Goal: Task Accomplishment & Management: Complete application form

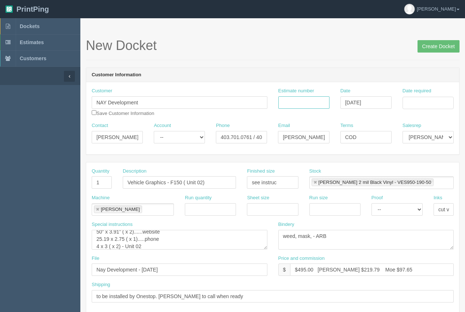
click at [306, 104] on input "Estimate number" at bounding box center [303, 102] width 51 height 12
type input "92360"
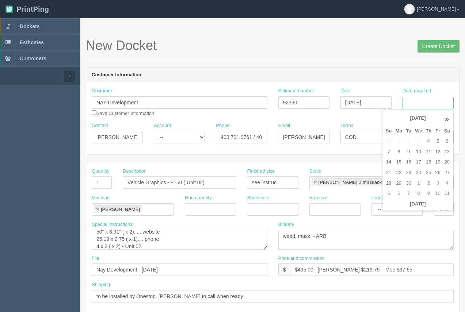
click at [428, 101] on input "Date required" at bounding box center [428, 103] width 51 height 12
click at [400, 155] on td "8" at bounding box center [399, 152] width 11 height 11
click at [442, 156] on tr "7 8 9 10 11 12 13" at bounding box center [418, 152] width 68 height 11
click at [437, 154] on td "12" at bounding box center [437, 152] width 9 height 11
click at [420, 152] on td "10" at bounding box center [418, 152] width 11 height 11
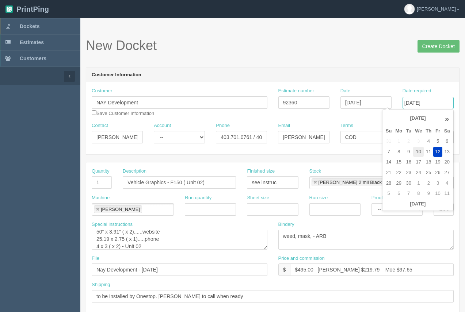
type input "September 10, 2025"
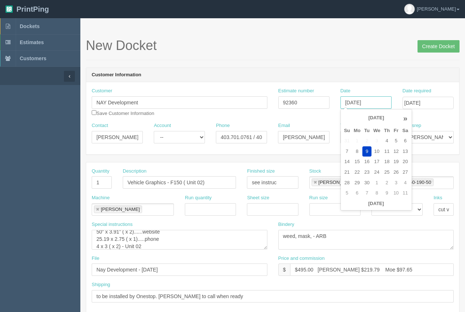
drag, startPoint x: 361, startPoint y: 101, endPoint x: 365, endPoint y: 105, distance: 5.4
click at [362, 101] on input "September 09, 2025" at bounding box center [366, 102] width 51 height 12
click at [376, 149] on td "10" at bounding box center [377, 152] width 11 height 11
type input "September 10, 2025"
click at [441, 101] on input "September 10, 2025" at bounding box center [428, 103] width 51 height 12
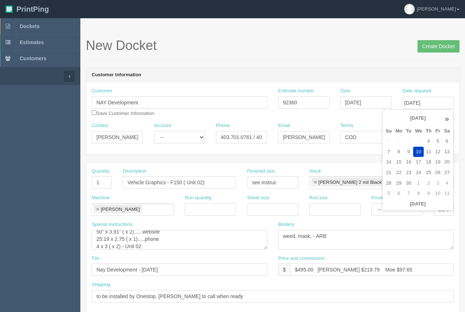
drag, startPoint x: 437, startPoint y: 149, endPoint x: 426, endPoint y: 116, distance: 34.6
click at [437, 148] on td "12" at bounding box center [437, 152] width 9 height 11
type input "September 12, 2025"
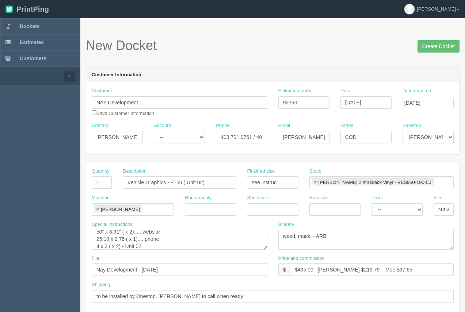
click at [396, 71] on header "Customer Information" at bounding box center [272, 75] width 373 height 15
click at [429, 48] on input "Create Docket" at bounding box center [439, 46] width 42 height 12
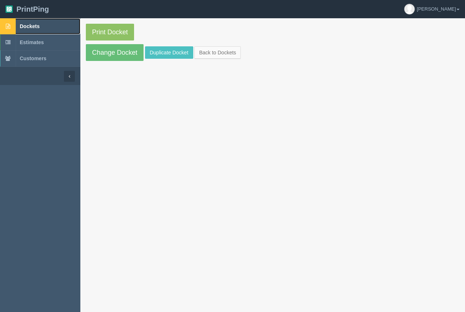
click at [37, 27] on span "Dockets" at bounding box center [30, 26] width 20 height 6
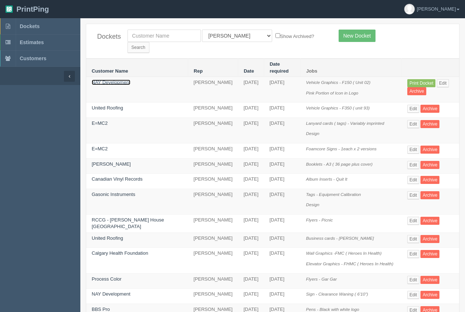
click at [106, 80] on link "NAY Development" at bounding box center [111, 82] width 39 height 5
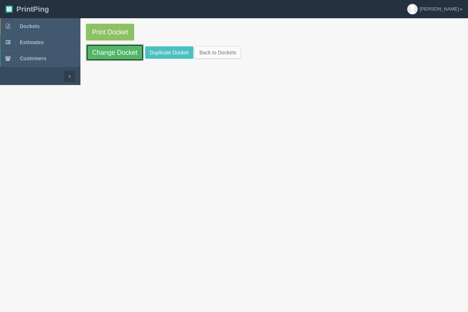
click at [116, 47] on link "Change Docket" at bounding box center [115, 52] width 58 height 17
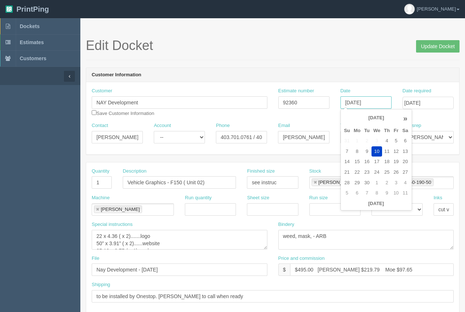
click at [355, 106] on input "[DATE]" at bounding box center [366, 102] width 51 height 12
click at [369, 149] on td "9" at bounding box center [367, 152] width 9 height 11
type input "September 9, 2025"
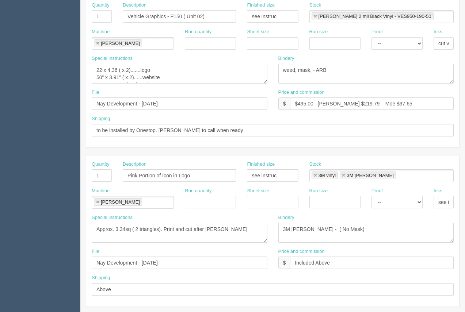
scroll to position [183, 0]
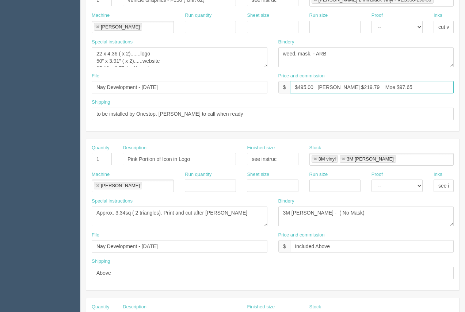
drag, startPoint x: 346, startPoint y: 86, endPoint x: 336, endPoint y: 87, distance: 10.7
click at [334, 85] on input "$495.00 [PERSON_NAME] $219.79 Moe $97.65" at bounding box center [372, 87] width 164 height 12
click at [335, 86] on input "$495.00 Arif $2128.57 Moe $97.65" at bounding box center [372, 87] width 164 height 12
click at [411, 76] on div "Price and commission $ $495.00 Arif $228.57 Moe $97.65" at bounding box center [366, 83] width 176 height 21
drag, startPoint x: 402, startPoint y: 84, endPoint x: 365, endPoint y: 86, distance: 37.7
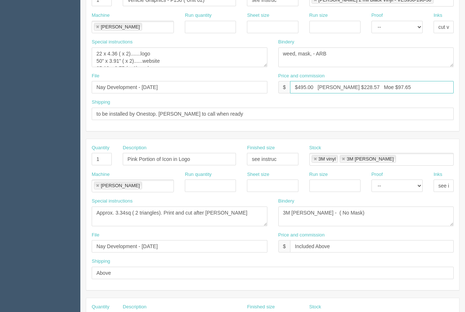
click at [365, 86] on input "$495.00 Arif $228.57 Moe $97.65" at bounding box center [372, 87] width 164 height 12
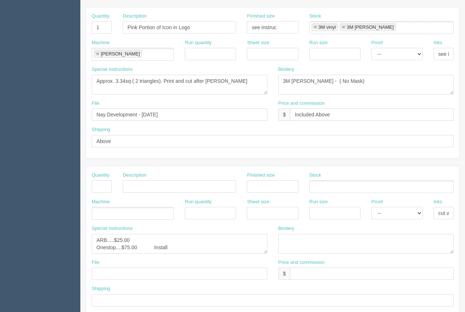
scroll to position [351, 0]
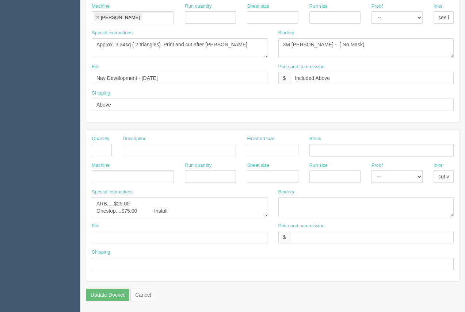
type input "$495.00 Arif $228.57 Moe $105.19"
click at [138, 205] on textarea "ARB.....$25.00 Onestop....$75.00 Install" at bounding box center [180, 208] width 176 height 20
click at [155, 210] on textarea "ARB.....$25.00 Onestop....$75.00 Install" at bounding box center [180, 208] width 176 height 20
click at [155, 211] on textarea "ARB.....$25.00 Onestop....$75.00 Install" at bounding box center [180, 208] width 176 height 20
click at [154, 212] on textarea "ARB.....$25.00 Onestop....$75.00 Install" at bounding box center [180, 208] width 176 height 20
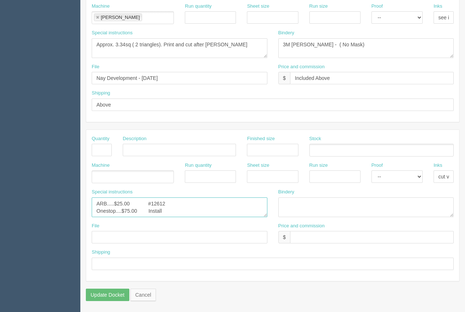
click at [121, 206] on textarea "ARB.....$25.00 Onestop....$75.00 Install" at bounding box center [180, 208] width 176 height 20
click at [113, 202] on textarea "ARB.....$25.00 Onestop....$75.00 Install" at bounding box center [180, 208] width 176 height 20
click at [147, 209] on textarea "ARB.....$25.00 Onestop....$75.00 Install" at bounding box center [180, 208] width 176 height 20
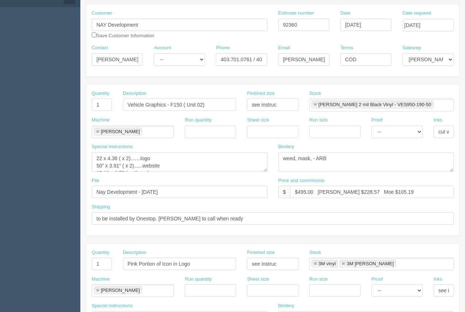
scroll to position [0, 0]
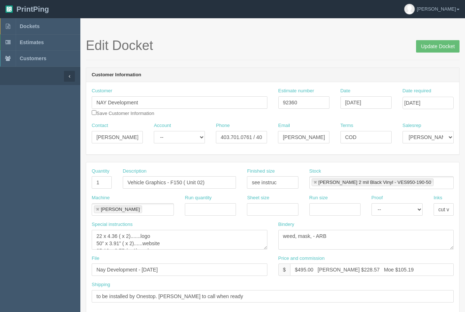
type textarea "ARB..........$30.00 #12612 Onestop....$75.00 Install"
drag, startPoint x: 378, startPoint y: 133, endPoint x: 340, endPoint y: 126, distance: 39.0
click at [334, 129] on div "Contact Stephany Account -- Existing Client Allrush Client Rep Client Phone 403…" at bounding box center [272, 135] width 373 height 27
type input "Net 30"
drag, startPoint x: 121, startPoint y: 137, endPoint x: 80, endPoint y: 136, distance: 40.6
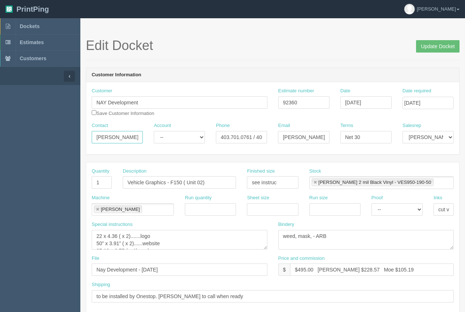
type input "[PERSON_NAME]"
drag, startPoint x: 221, startPoint y: 136, endPoint x: 261, endPoint y: 140, distance: 40.4
click at [265, 139] on input "403.701.0761 / 403.870.2753" at bounding box center [241, 137] width 51 height 12
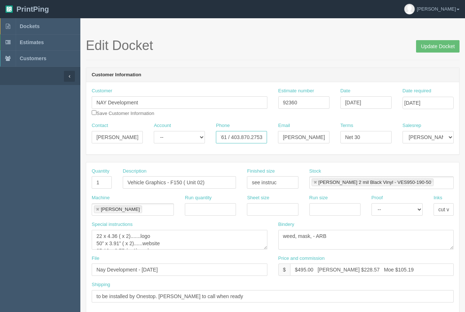
paste input "966.5463 / 403-870-"
type input "403.966.5463 / 403-870-2753"
drag, startPoint x: 303, startPoint y: 138, endPoint x: 275, endPoint y: 138, distance: 27.8
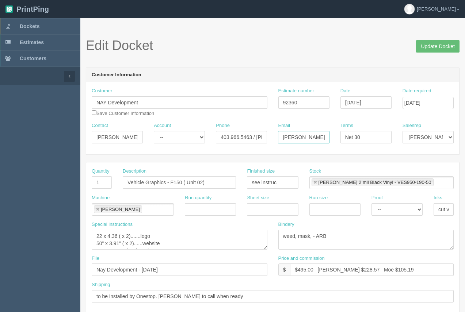
click at [275, 138] on div "Email stephany@unitedroofing.ca / info@naydevelopment.ca" at bounding box center [304, 135] width 62 height 27
drag, startPoint x: 302, startPoint y: 138, endPoint x: 341, endPoint y: 136, distance: 38.8
click at [341, 136] on div "Contact Dan Account -- Existing Client Allrush Client Rep Client Phone 403.966.…" at bounding box center [272, 135] width 373 height 27
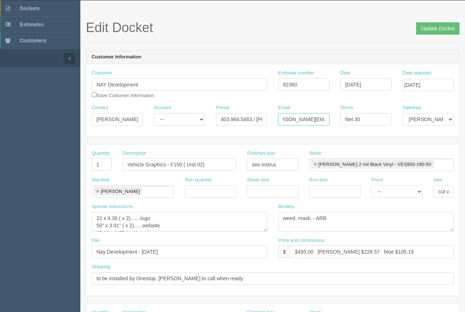
scroll to position [9, 0]
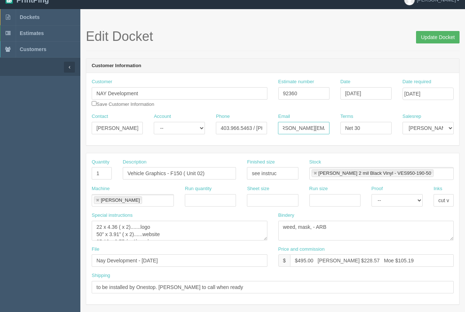
type input "dan@unitedroofing.ca"
click at [449, 39] on input "Update Docket" at bounding box center [437, 37] width 43 height 12
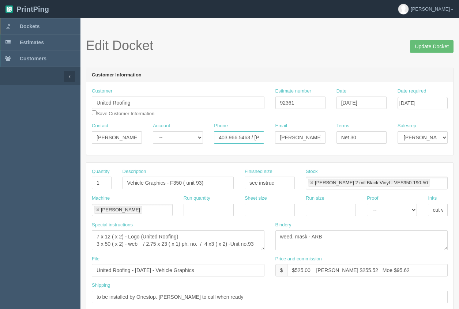
scroll to position [0, 27]
drag, startPoint x: 219, startPoint y: 136, endPoint x: 268, endPoint y: 142, distance: 50.1
click at [287, 140] on div "Contact Dan Account -- Existing Client Allrush Client Rep Client Phone 403.966.…" at bounding box center [269, 135] width 367 height 27
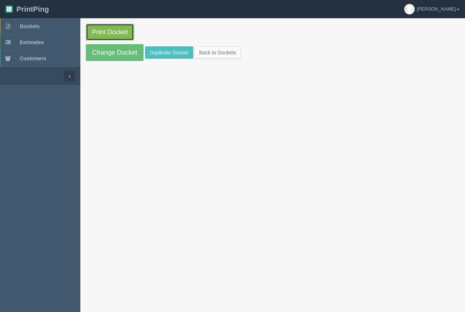
click at [127, 32] on link "Print Docket" at bounding box center [110, 32] width 48 height 17
click at [33, 27] on span "Dockets" at bounding box center [30, 26] width 20 height 6
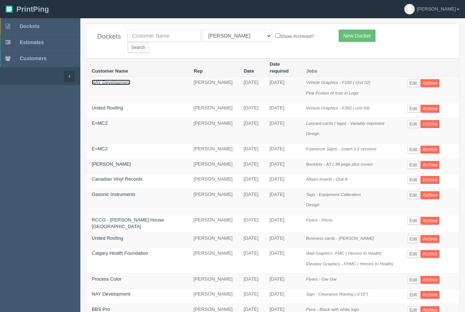
click at [110, 80] on link "NAY Development" at bounding box center [111, 82] width 39 height 5
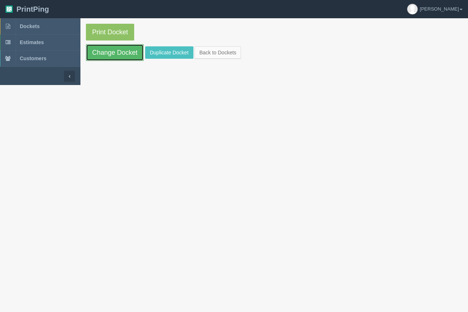
click at [114, 48] on link "Change Docket" at bounding box center [115, 52] width 58 height 17
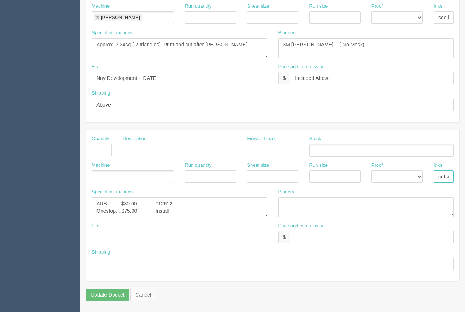
scroll to position [0, 7]
drag, startPoint x: 448, startPoint y: 178, endPoint x: 463, endPoint y: 174, distance: 14.9
drag, startPoint x: 100, startPoint y: 293, endPoint x: 107, endPoint y: 283, distance: 12.3
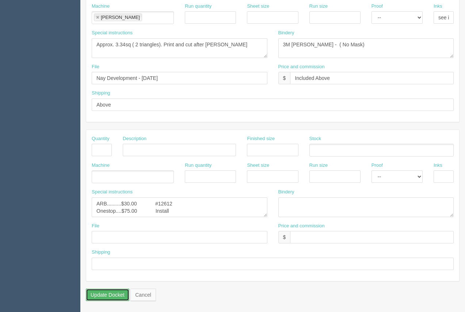
click at [101, 293] on input "Update Docket" at bounding box center [107, 295] width 43 height 12
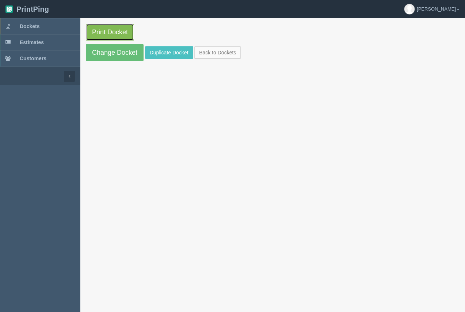
click at [122, 32] on link "Print Docket" at bounding box center [110, 32] width 48 height 17
click at [34, 26] on span "Dockets" at bounding box center [30, 26] width 20 height 6
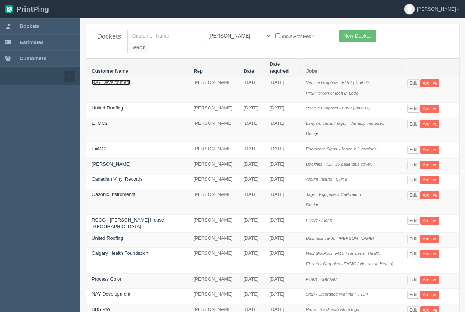
click at [126, 80] on link "NAY Development" at bounding box center [111, 82] width 39 height 5
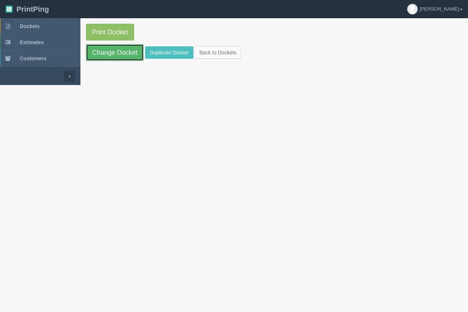
click at [123, 56] on link "Change Docket" at bounding box center [115, 52] width 58 height 17
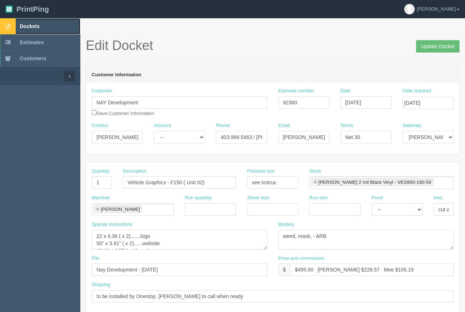
click at [18, 26] on link "Dockets" at bounding box center [40, 26] width 80 height 16
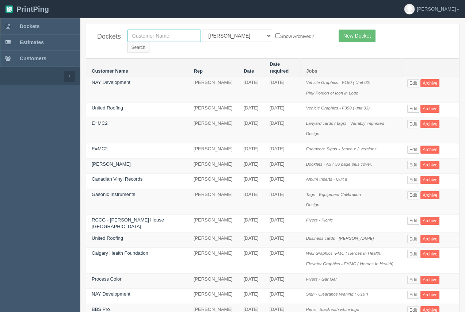
click at [156, 34] on input "text" at bounding box center [164, 36] width 73 height 12
click at [350, 38] on link "New Docket" at bounding box center [357, 36] width 37 height 12
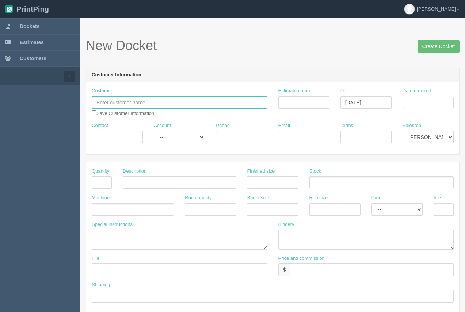
click at [144, 106] on input "text" at bounding box center [180, 102] width 176 height 12
paste input "Amna Choudhry"
type input "Amna Choudhry"
paste input "3069991214"
click at [230, 137] on input "3069991214" at bounding box center [241, 137] width 51 height 12
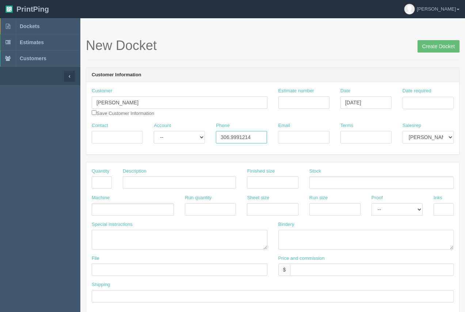
click at [238, 137] on input "306.9991214" at bounding box center [241, 137] width 51 height 12
click at [239, 138] on input "306.9991214" at bounding box center [241, 137] width 51 height 12
type input "306.999.1214"
click at [303, 137] on input "Email" at bounding box center [303, 137] width 51 height 12
paste input "agc.90@hotmail.com"
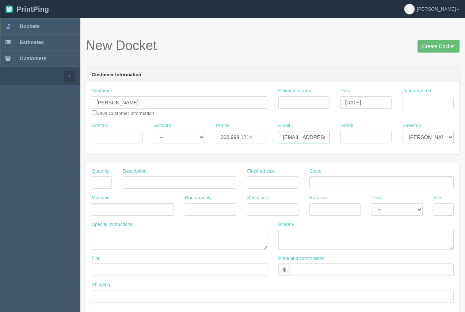
scroll to position [0, 6]
type input "agc.90@hotmail.com"
click at [352, 137] on input "Terms" at bounding box center [366, 137] width 51 height 12
type input "50/50"
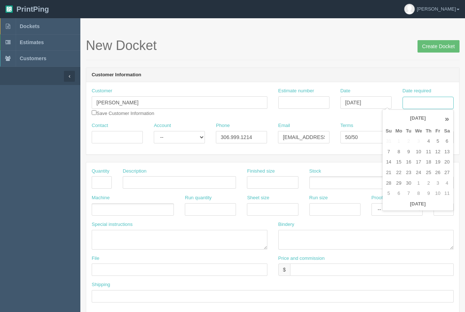
click at [423, 103] on input "Date required" at bounding box center [428, 103] width 51 height 12
click at [391, 173] on td "21" at bounding box center [389, 173] width 10 height 11
type input "September 21, 2025"
click at [364, 101] on input "September 09, 2025" at bounding box center [366, 102] width 51 height 12
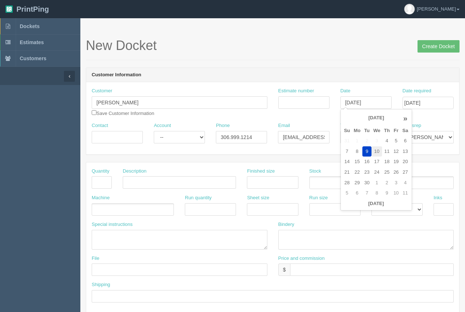
click at [377, 153] on td "10" at bounding box center [377, 152] width 11 height 11
type input "September 10, 2025"
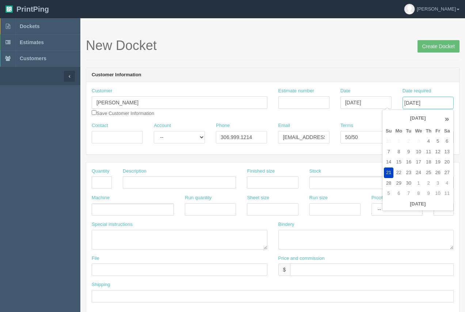
drag, startPoint x: 426, startPoint y: 106, endPoint x: 425, endPoint y: 114, distance: 7.3
click at [425, 106] on input "September 21, 2025" at bounding box center [428, 103] width 51 height 12
click at [401, 164] on td "15" at bounding box center [399, 162] width 11 height 11
type input "September 15, 2025"
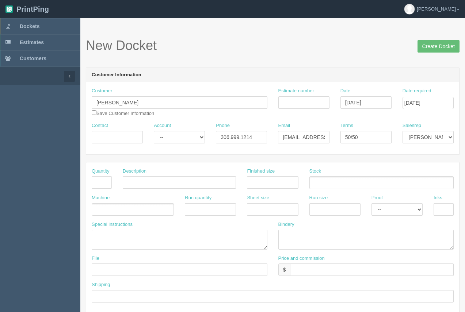
click at [359, 42] on h1 "New Docket Create Docket" at bounding box center [273, 45] width 374 height 15
click at [107, 139] on input "Contact" at bounding box center [117, 137] width 51 height 12
type input "Amna"
click at [99, 183] on input "text" at bounding box center [102, 183] width 20 height 12
type input "25"
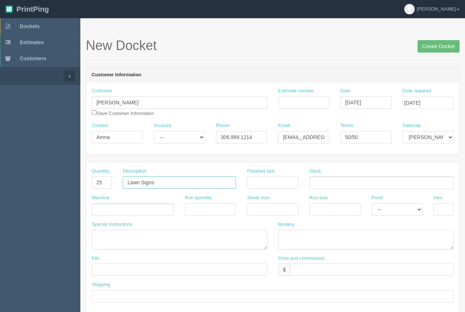
type input "Lawn Signs"
click at [262, 180] on input "text" at bounding box center [272, 183] width 51 height 12
type input "24 x 16"
click at [111, 211] on ul at bounding box center [133, 210] width 82 height 13
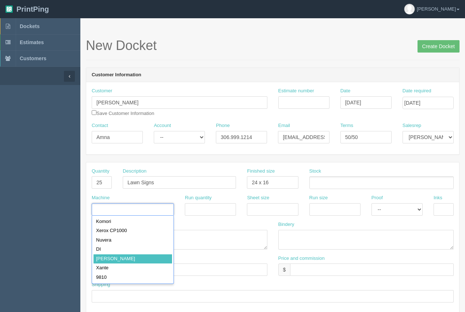
type input "Roland"
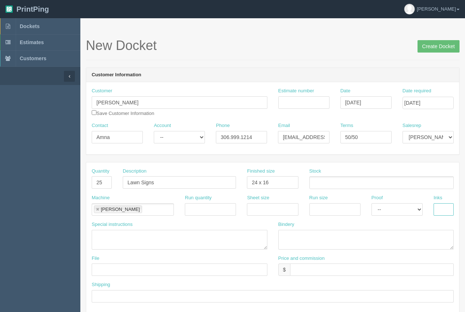
click at [447, 212] on input "text" at bounding box center [444, 210] width 20 height 12
type input "4/0"
click at [344, 233] on textarea at bounding box center [366, 240] width 176 height 20
type textarea "trim, mount ( vertical flutes)"
click at [191, 182] on input "Lawn Signs" at bounding box center [179, 183] width 113 height 12
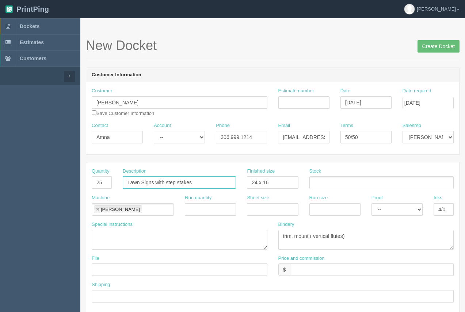
type input "Lawn Signs with step stakes"
click at [354, 236] on textarea "trim, mount ( vertical flutes)" at bounding box center [366, 240] width 176 height 20
type textarea "trim, mount ( vertical flutes) - ARB"
click at [345, 273] on input "text" at bounding box center [372, 270] width 164 height 12
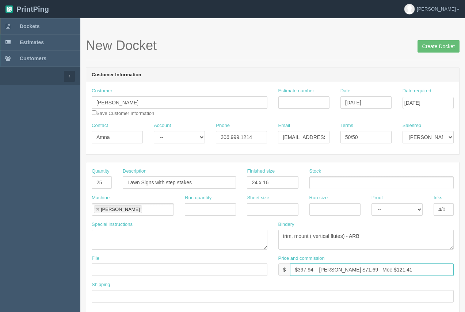
type input "$397.94 Arif $71.69 Moe $121.41"
click at [113, 272] on input "text" at bounding box center [180, 270] width 176 height 12
type input "files@allrush.ca."
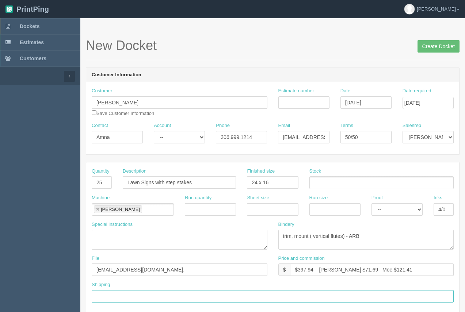
click at [130, 293] on input "text" at bounding box center [273, 297] width 362 height 12
type input "Call / Email for pick up"
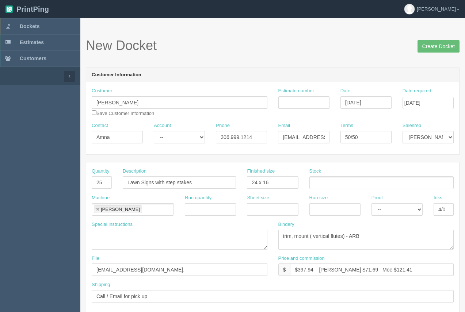
click at [336, 186] on ul at bounding box center [382, 183] width 144 height 13
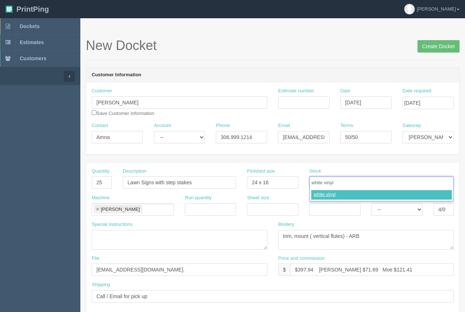
type input "white vinyl"
type input "coroplast"
type input "white vinyl,coroplast"
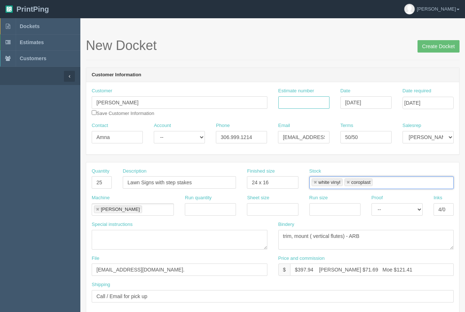
click at [301, 99] on input "Estimate number" at bounding box center [303, 102] width 51 height 12
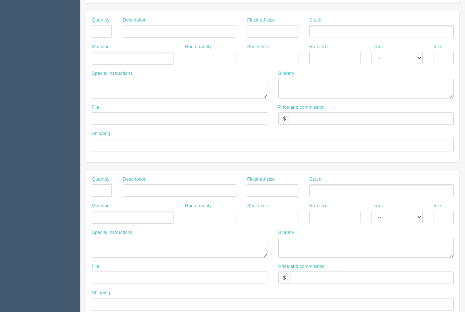
scroll to position [308, 0]
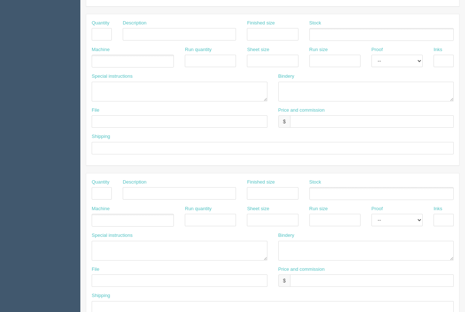
type input "92312"
click at [106, 253] on textarea at bounding box center [180, 251] width 176 height 20
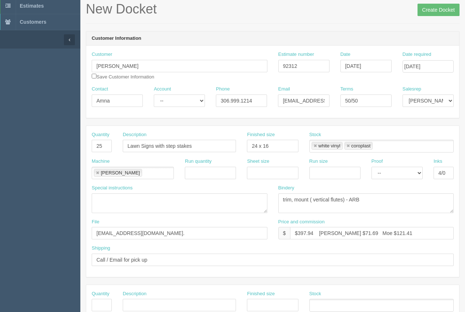
scroll to position [20, 0]
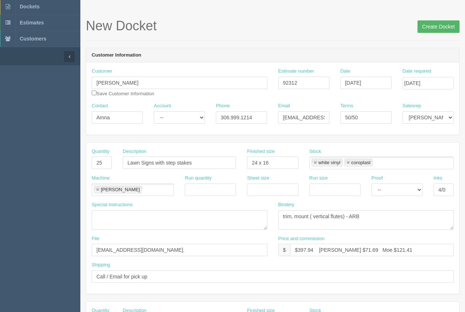
type textarea "ARB....$64.40"
click at [447, 29] on input "Create Docket" at bounding box center [439, 26] width 42 height 12
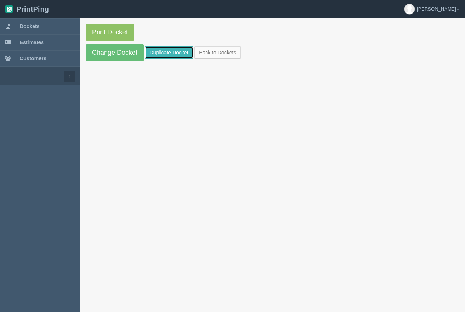
click at [164, 50] on link "Duplicate Docket" at bounding box center [169, 52] width 48 height 12
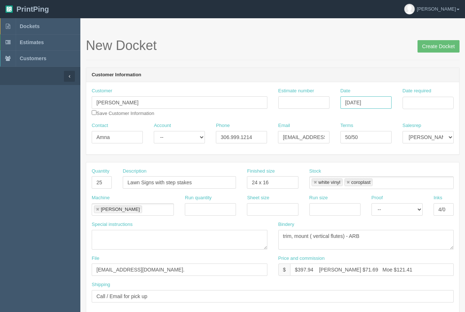
click at [373, 104] on input "[DATE]" at bounding box center [366, 102] width 51 height 12
click at [375, 148] on td "10" at bounding box center [377, 152] width 11 height 11
type input "[DATE]"
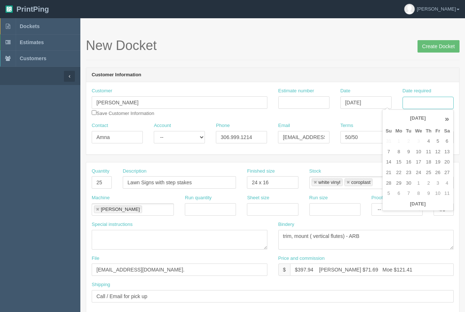
drag, startPoint x: 417, startPoint y: 101, endPoint x: 418, endPoint y: 107, distance: 5.9
click at [417, 103] on input "Date required" at bounding box center [428, 103] width 51 height 12
click at [396, 161] on td "15" at bounding box center [399, 162] width 11 height 11
type input "September 15, 2025"
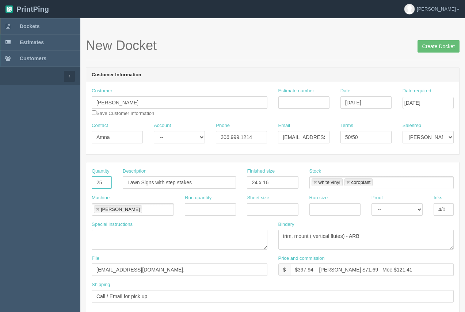
drag, startPoint x: 108, startPoint y: 186, endPoint x: 87, endPoint y: 190, distance: 20.9
type input "1000"
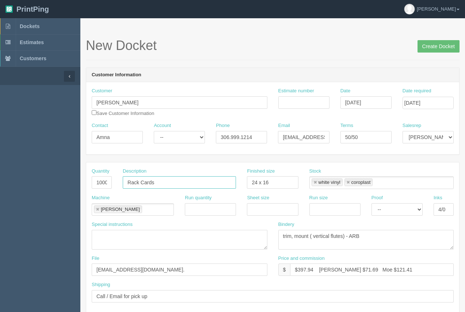
type input "Rack Cards"
drag, startPoint x: 313, startPoint y: 271, endPoint x: 299, endPoint y: 270, distance: 13.5
click at [299, 270] on input "$397.94 Arif $71.69 Moe $121.41" at bounding box center [372, 270] width 164 height 12
type input "$3169.38 Arif $71.69 Moe $121.41"
click at [309, 104] on input "Estimate number" at bounding box center [303, 102] width 51 height 12
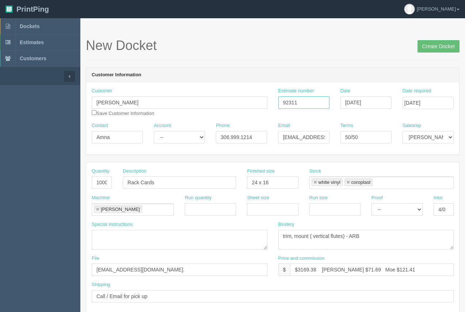
type input "92311"
drag, startPoint x: 269, startPoint y: 175, endPoint x: 284, endPoint y: 184, distance: 17.2
click at [247, 183] on div "Finished size 24 x 16" at bounding box center [273, 181] width 62 height 27
drag, startPoint x: 284, startPoint y: 184, endPoint x: 253, endPoint y: 158, distance: 41.2
click at [243, 186] on div "Finished size 24 x 16" at bounding box center [273, 181] width 62 height 27
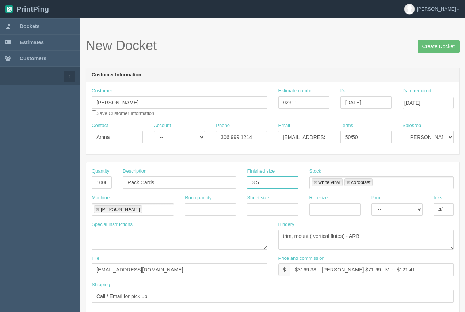
type input "3.5 x 8.5"
click at [317, 181] on link at bounding box center [315, 183] width 4 height 5
type input "coroplast"
click at [316, 185] on link at bounding box center [315, 183] width 4 height 5
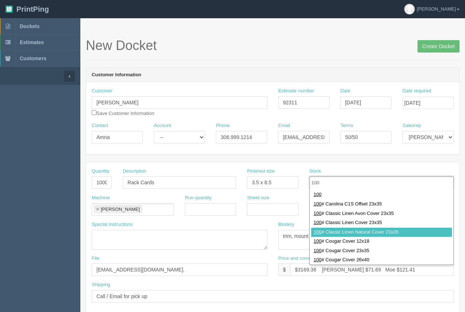
type input "100"
click at [452, 236] on div "100 100 # Carolina C1S Offset 23x35 100 # Classic Linen Avon Cover 23x35 100 # …" at bounding box center [382, 227] width 144 height 76
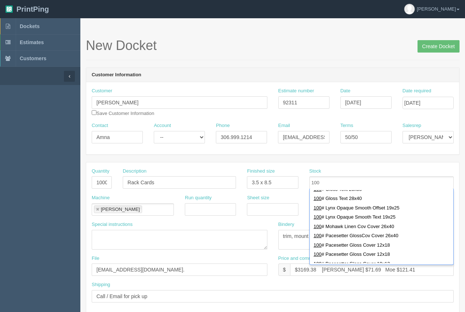
scroll to position [192, 0]
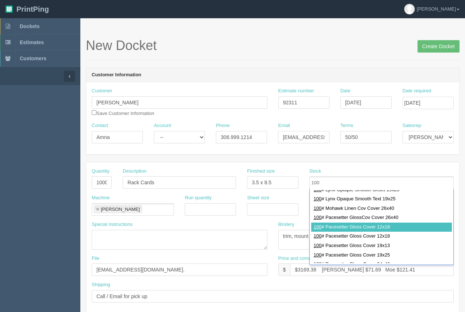
type input "100# Pacesetter Gloss Cover 12x18"
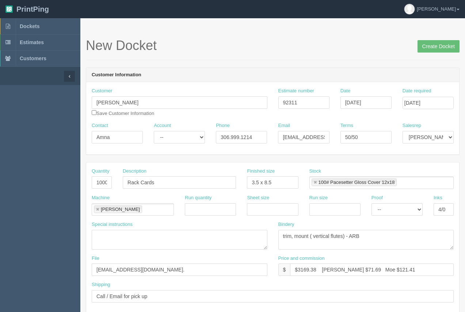
click at [100, 211] on li "[PERSON_NAME]" at bounding box center [118, 210] width 48 height 8
click at [98, 209] on link at bounding box center [97, 210] width 4 height 5
click at [98, 209] on input "text" at bounding box center [95, 210] width 7 height 11
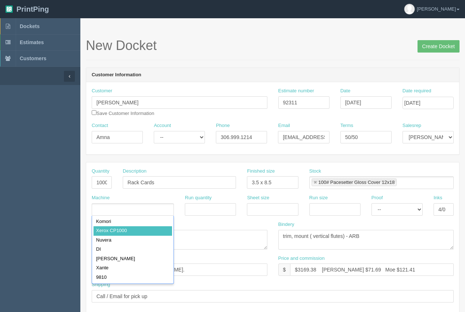
drag, startPoint x: 109, startPoint y: 227, endPoint x: 174, endPoint y: 227, distance: 64.7
type input "Xerox CP1000"
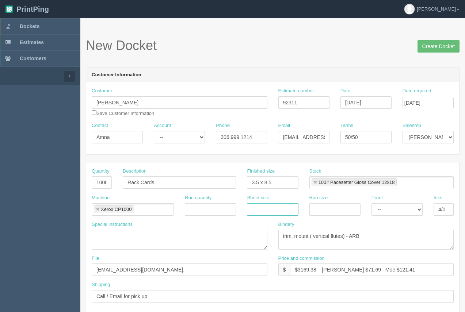
click at [263, 213] on input "text" at bounding box center [272, 210] width 51 height 12
type input "12 x 18"
click at [335, 212] on input "text" at bounding box center [335, 210] width 51 height 12
type input "12 x 18"
drag, startPoint x: 434, startPoint y: 209, endPoint x: 424, endPoint y: 207, distance: 9.8
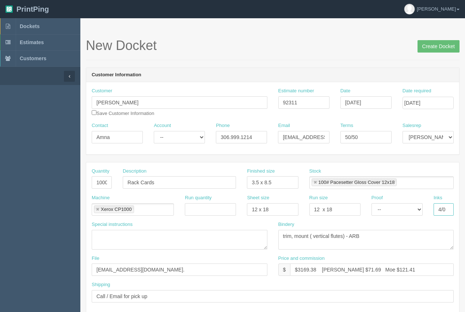
click at [424, 207] on div "Machine Xerox CP1000 Xerox CP1000 Run quantity Sheet size 12 x 18 Run size 12 x…" at bounding box center [272, 208] width 373 height 27
type input "4/4"
drag, startPoint x: 372, startPoint y: 237, endPoint x: 294, endPoint y: 230, distance: 78.9
click at [294, 230] on div "Bindery trim, mount ( vertical flutes) - ARB" at bounding box center [366, 235] width 176 height 29
type textarea "trim"
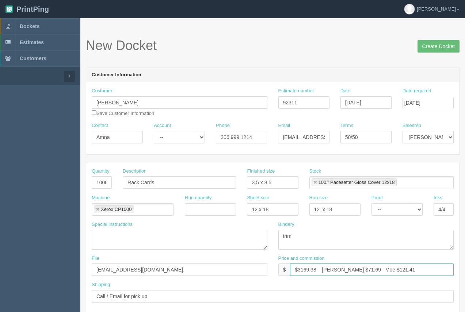
drag, startPoint x: 348, startPoint y: 272, endPoint x: 327, endPoint y: 261, distance: 23.1
click at [334, 266] on input "$3169.38 Arif $71.69 Moe $121.41" at bounding box center [372, 270] width 164 height 12
drag, startPoint x: 399, startPoint y: 270, endPoint x: 365, endPoint y: 271, distance: 33.3
click at [365, 271] on input "$3169.38 Arif $21.72 Moe $121.41" at bounding box center [372, 270] width 164 height 12
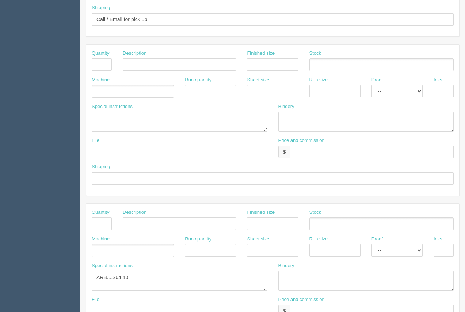
scroll to position [272, 0]
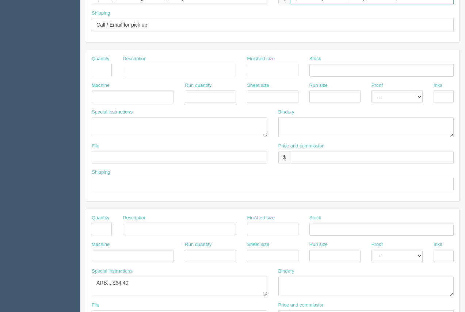
type input "$3169.38 Arif $21.72 Moe $139.09"
drag, startPoint x: 153, startPoint y: 284, endPoint x: 83, endPoint y: 276, distance: 70.6
click at [83, 276] on section "New Docket Create Docket Customer Information Customer Amna Choudhry Save Custo…" at bounding box center [272, 68] width 385 height 645
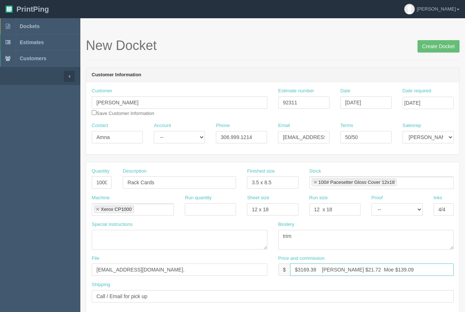
click at [301, 272] on input "$3169.38 Arif $21.72 Moe $139.09" at bounding box center [372, 270] width 164 height 12
type input "$169.38 Arif $21.72 Moe $139.09"
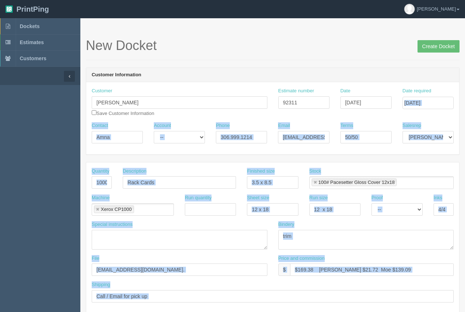
drag, startPoint x: 467, startPoint y: 130, endPoint x: 439, endPoint y: 131, distance: 28.5
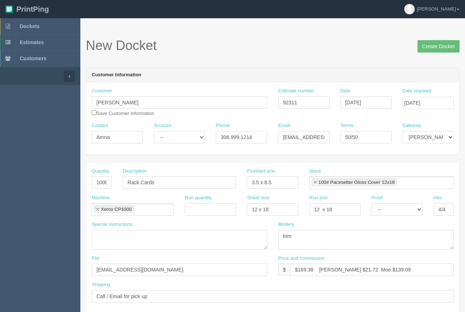
click at [437, 49] on input "Create Docket" at bounding box center [439, 46] width 42 height 12
